Goal: Transaction & Acquisition: Purchase product/service

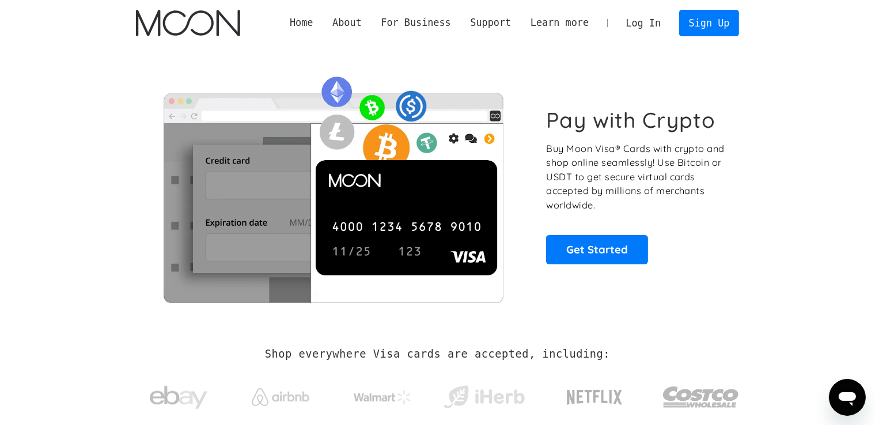
click at [644, 20] on link "Log In" at bounding box center [643, 22] width 54 height 25
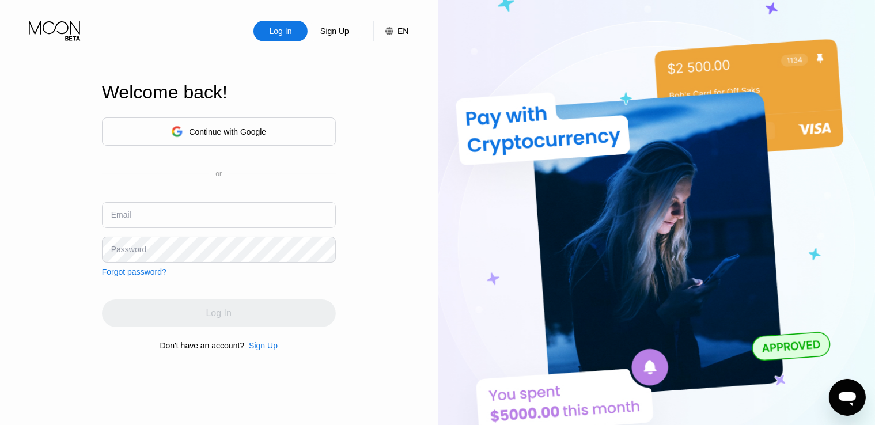
click at [166, 215] on input "text" at bounding box center [219, 215] width 234 height 26
paste input "[EMAIL_ADDRESS][DOMAIN_NAME]"
type input "[EMAIL_ADDRESS][DOMAIN_NAME]"
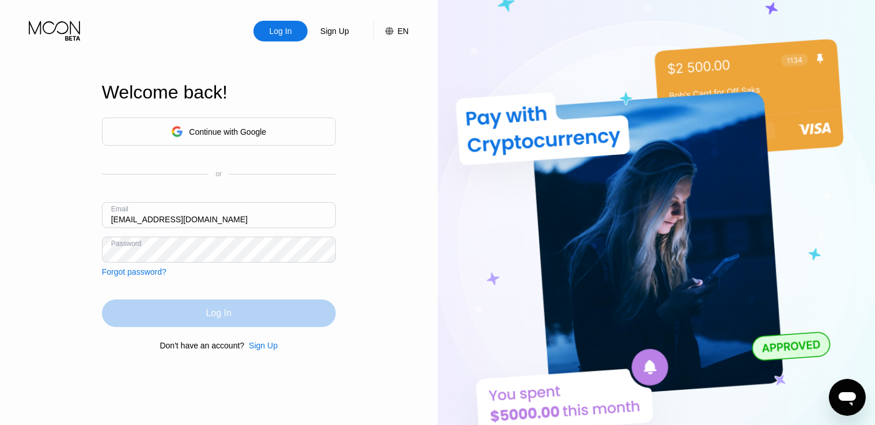
click at [243, 316] on div "Log In" at bounding box center [219, 314] width 234 height 28
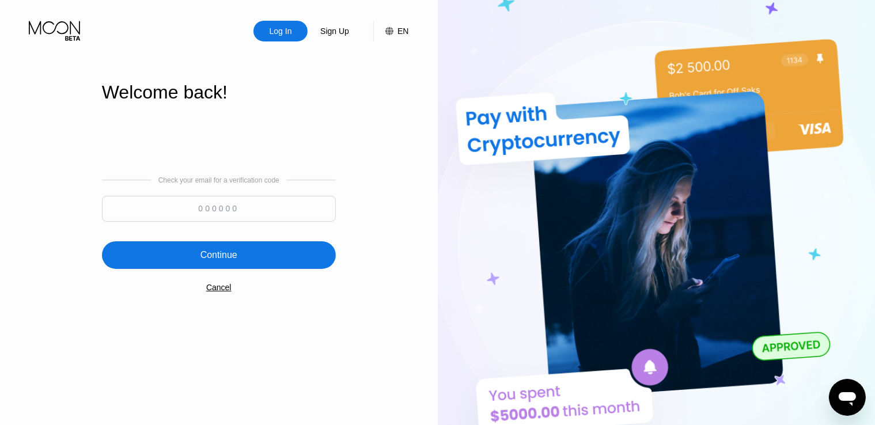
click at [243, 201] on input at bounding box center [219, 209] width 234 height 26
paste input "505911"
type input "505911"
click at [234, 252] on div "Continue" at bounding box center [218, 255] width 37 height 12
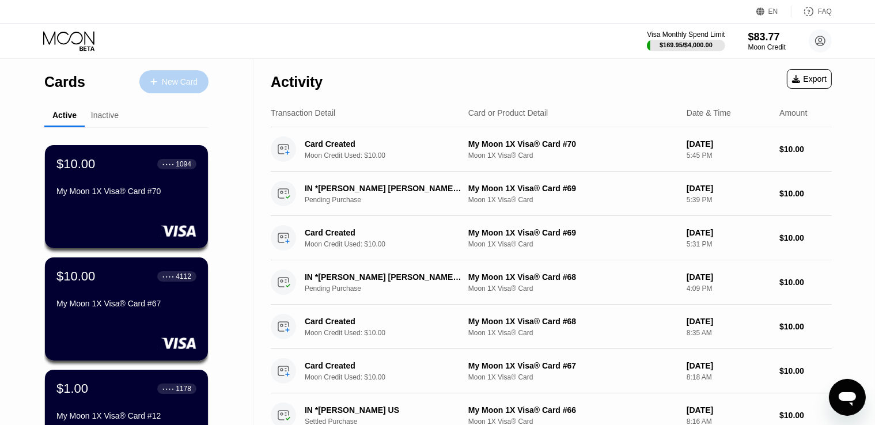
click at [184, 79] on div "New Card" at bounding box center [180, 82] width 36 height 10
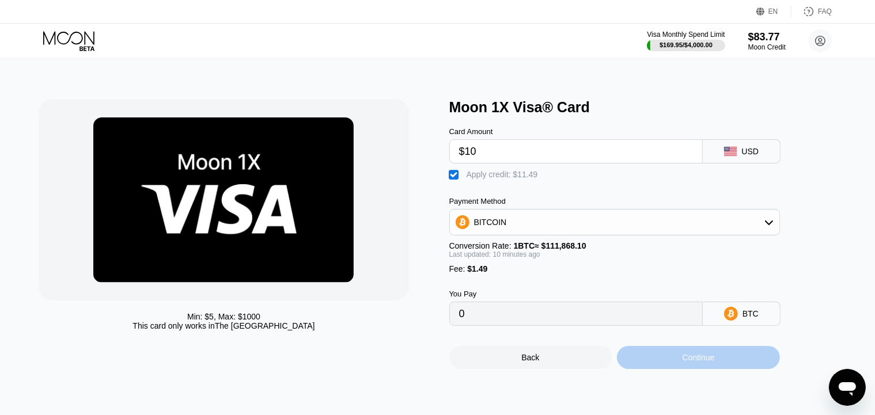
click at [669, 367] on div "Continue" at bounding box center [698, 357] width 163 height 23
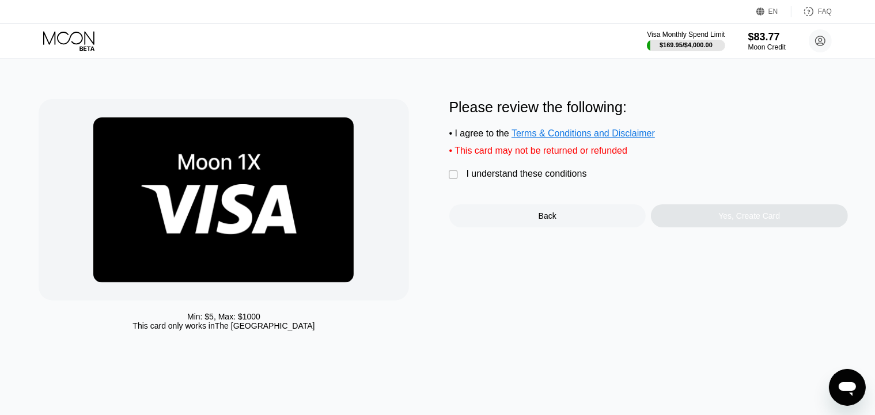
click at [459, 181] on div "" at bounding box center [455, 175] width 12 height 12
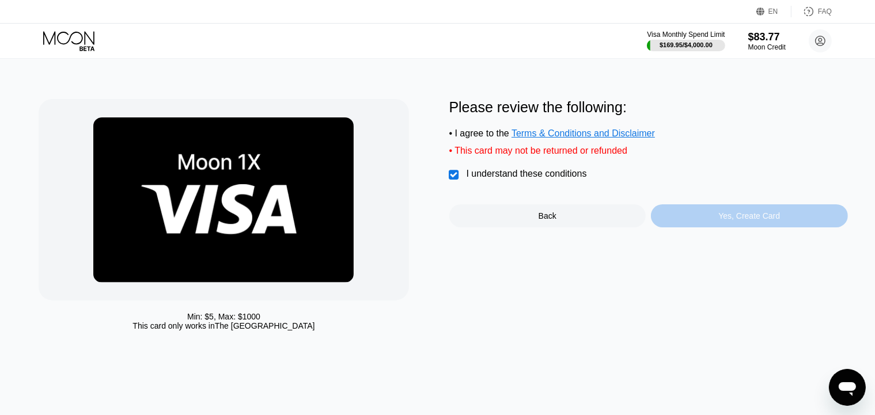
click at [702, 225] on div "Yes, Create Card" at bounding box center [749, 215] width 197 height 23
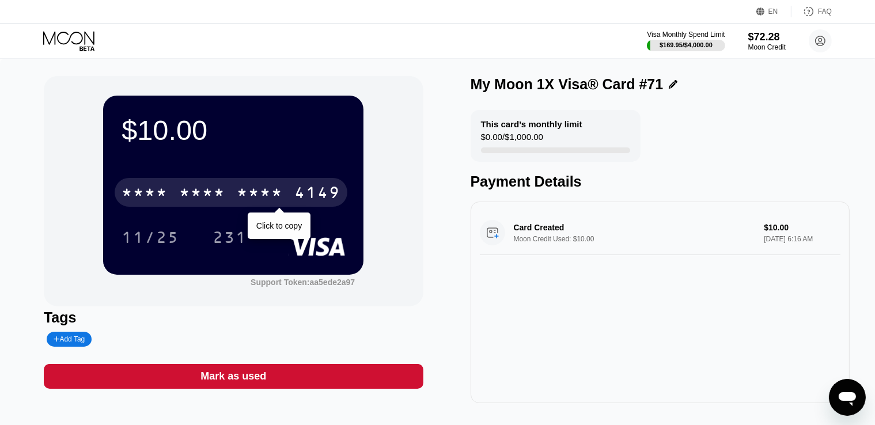
click at [254, 191] on div "* * * *" at bounding box center [260, 194] width 46 height 18
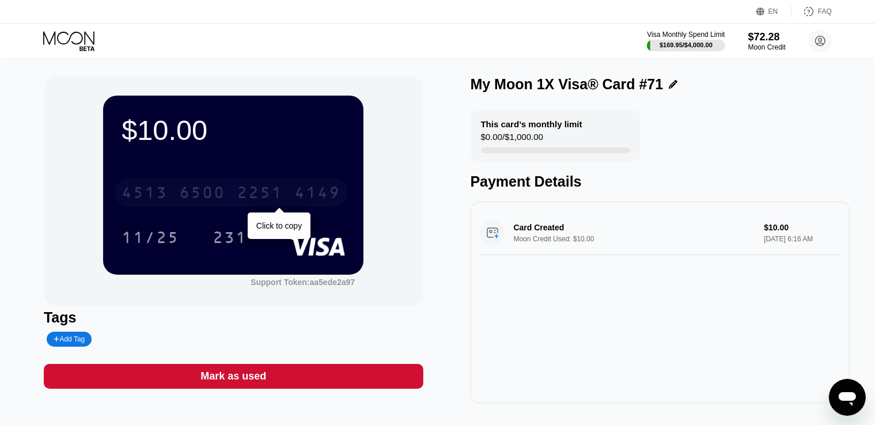
click at [239, 193] on div "2251" at bounding box center [260, 194] width 46 height 18
